Goal: Find specific page/section: Find specific page/section

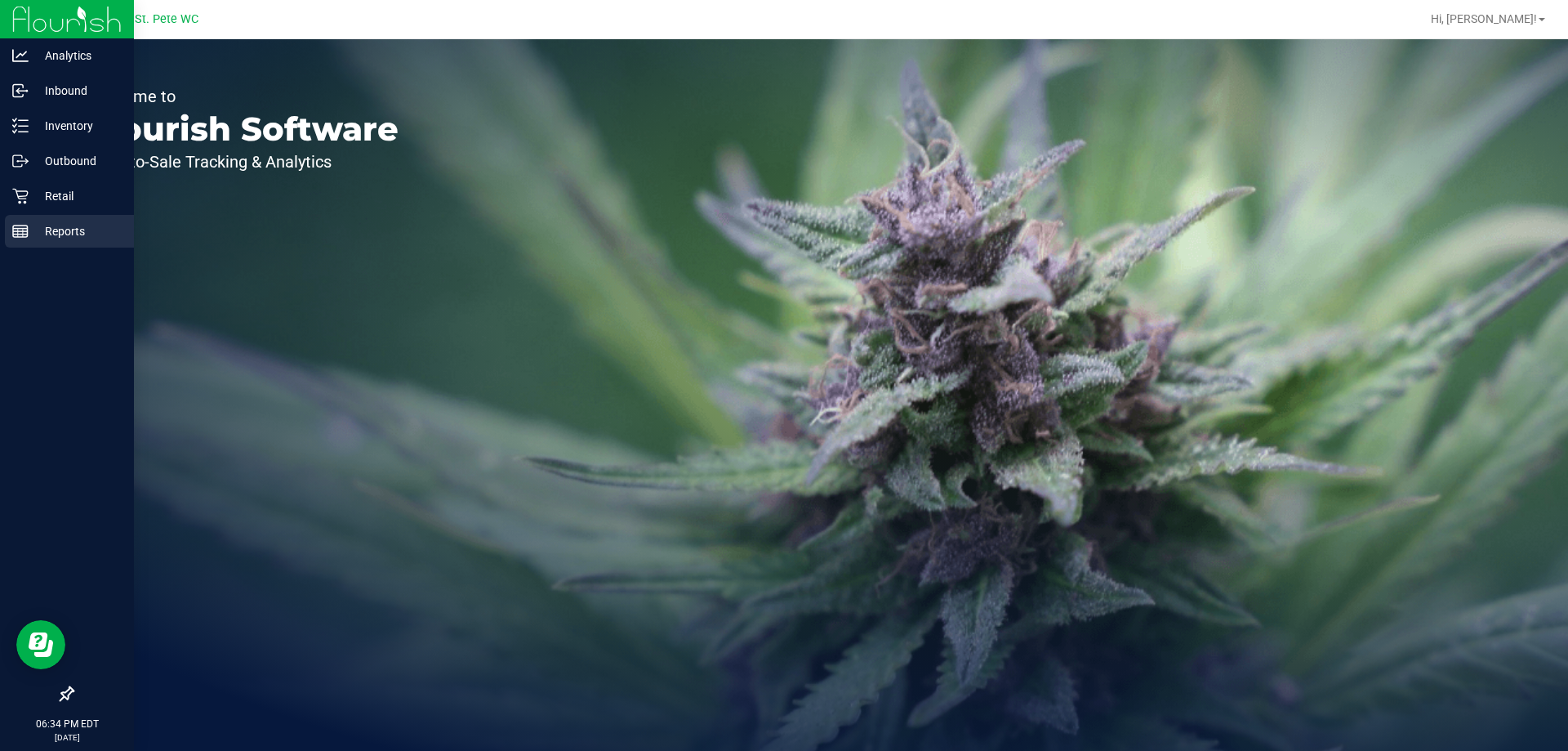
click at [41, 223] on p "Reports" at bounding box center [77, 231] width 98 height 20
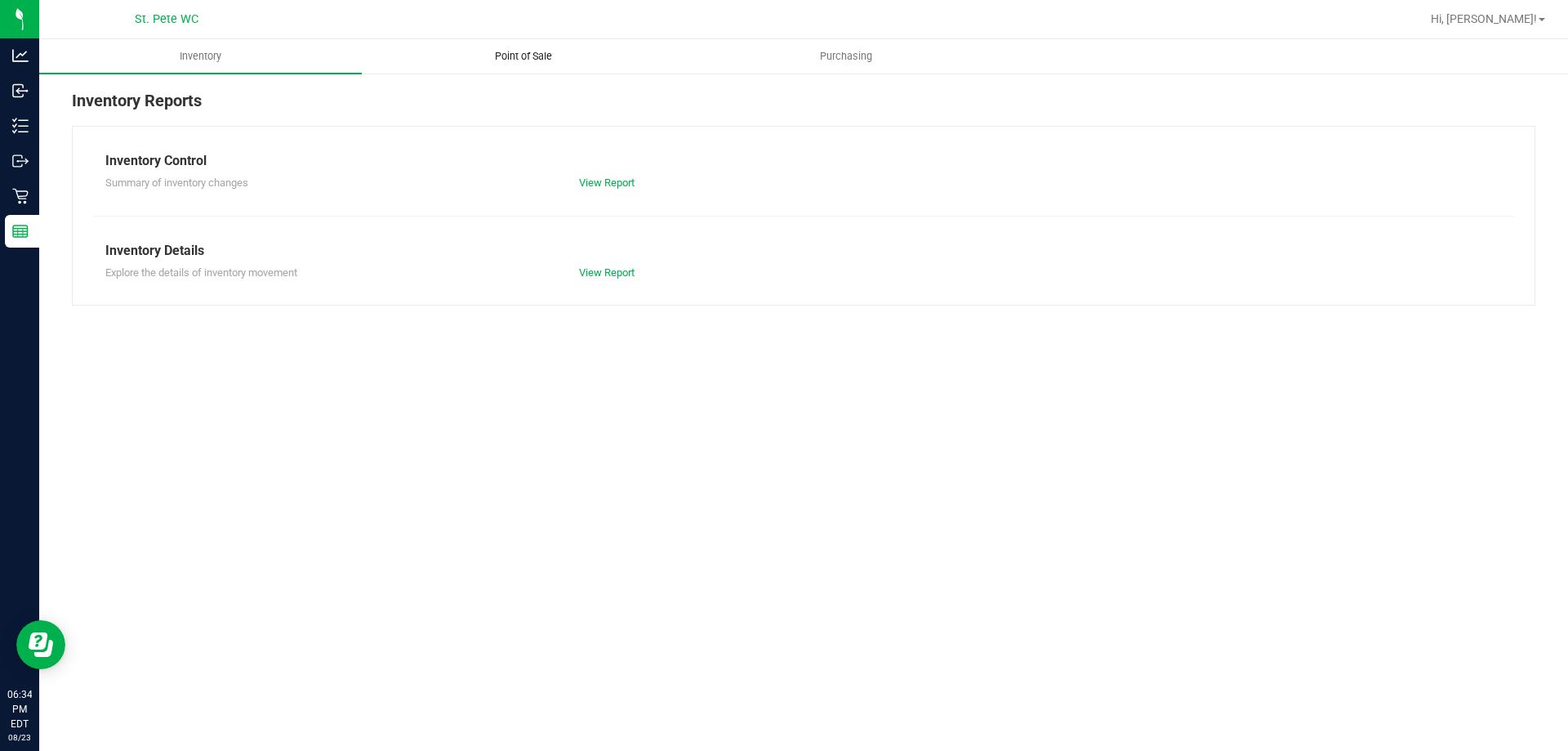
click at [533, 51] on span "Point of Sale" at bounding box center [523, 56] width 101 height 15
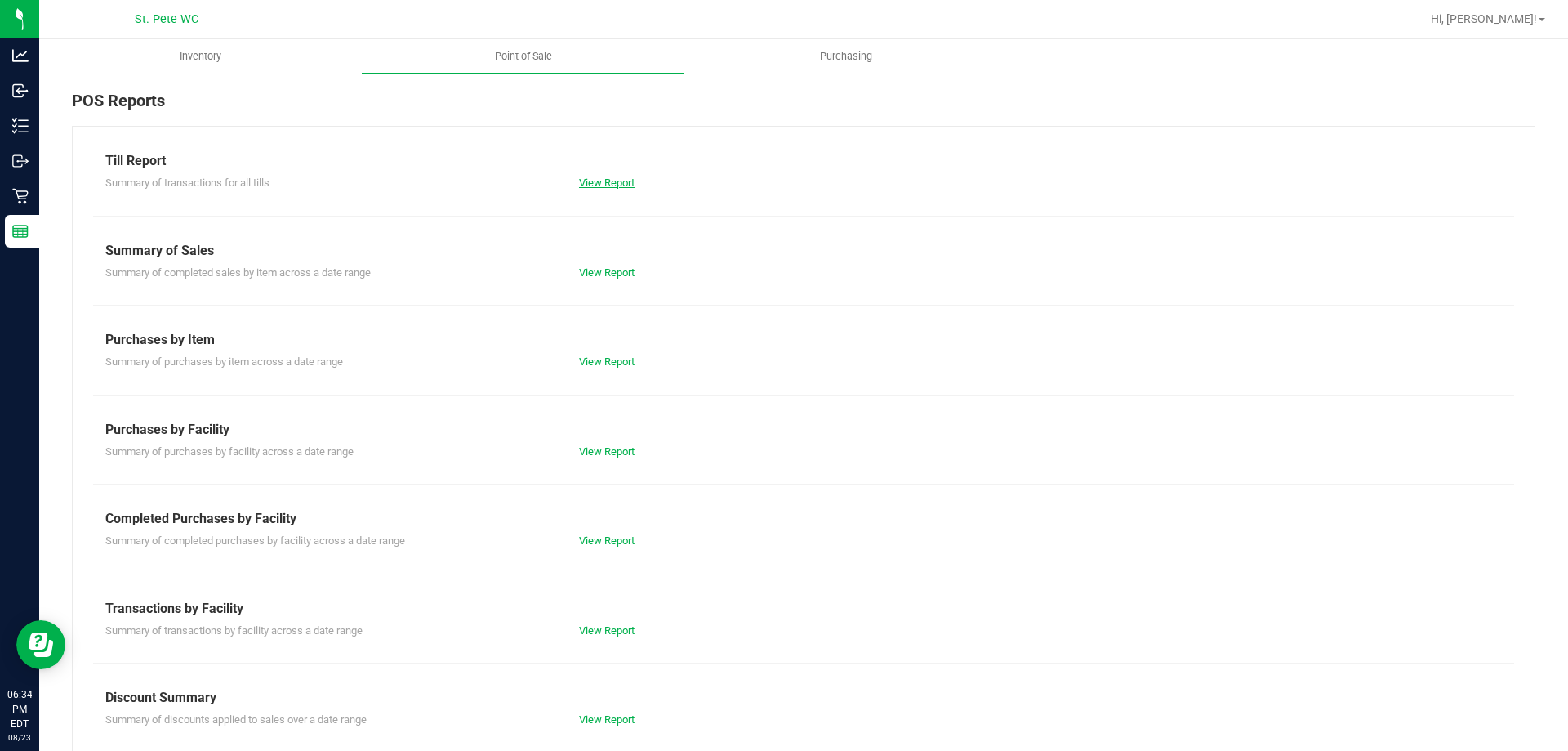
click at [600, 183] on link "View Report" at bounding box center [606, 182] width 55 height 12
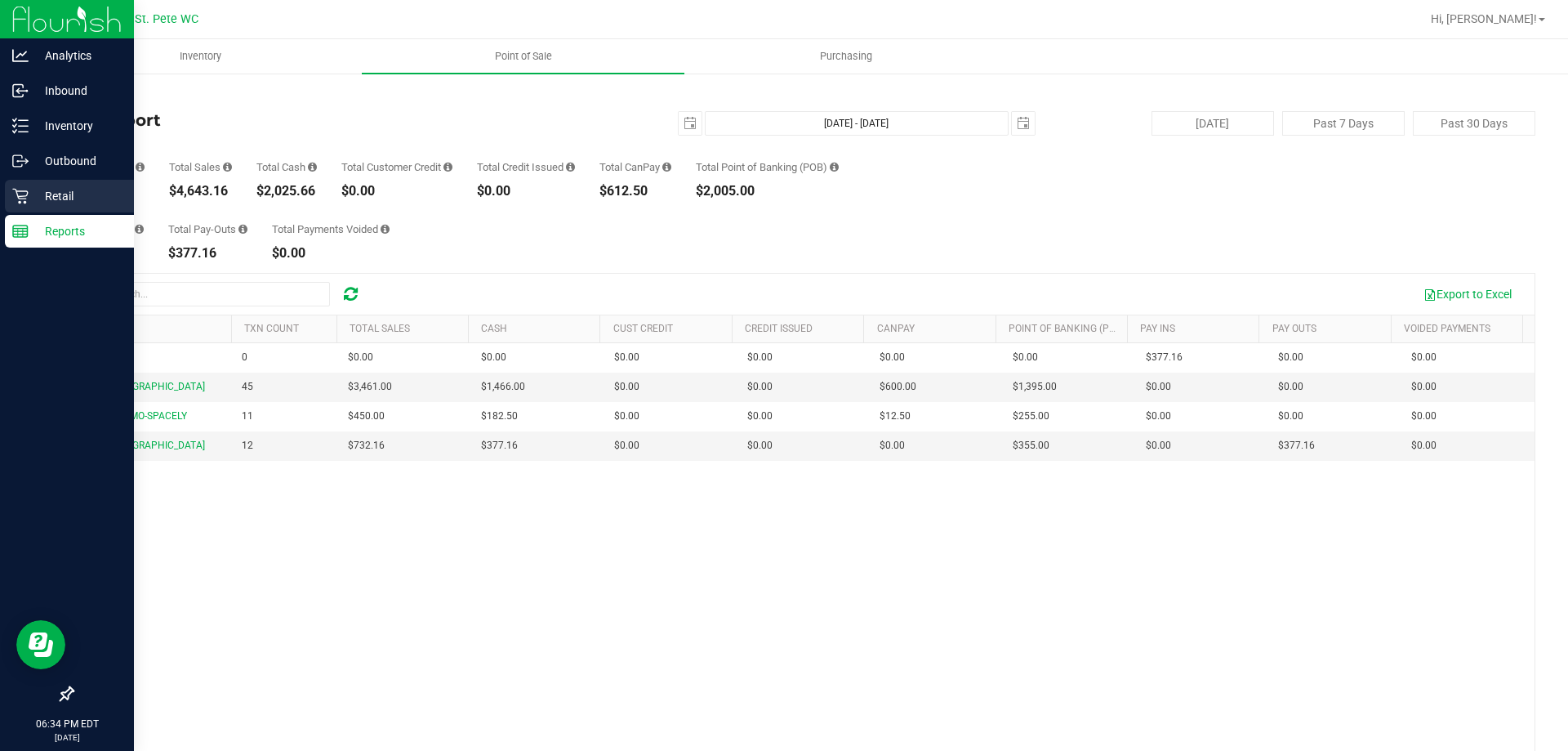
click at [19, 205] on div "Retail" at bounding box center [69, 196] width 129 height 33
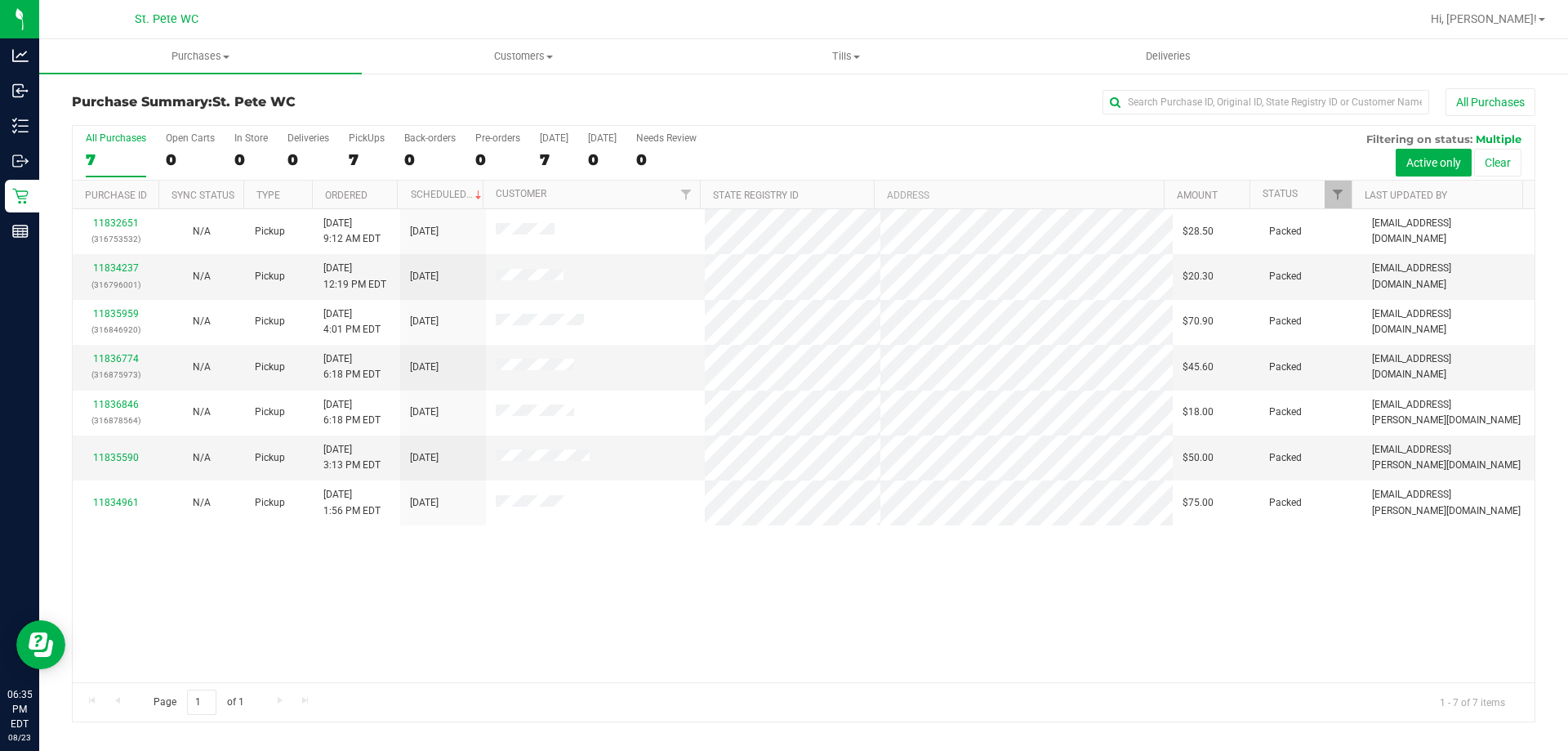
drag, startPoint x: 439, startPoint y: 633, endPoint x: 438, endPoint y: 640, distance: 7.1
click at [439, 640] on div "11832651 (316753532) N/A Pickup [DATE] 9:12 AM EDT 8/23/2025 $28.50 Packed [EMA…" at bounding box center [803, 445] width 1462 height 473
